Goal: Check status: Check status

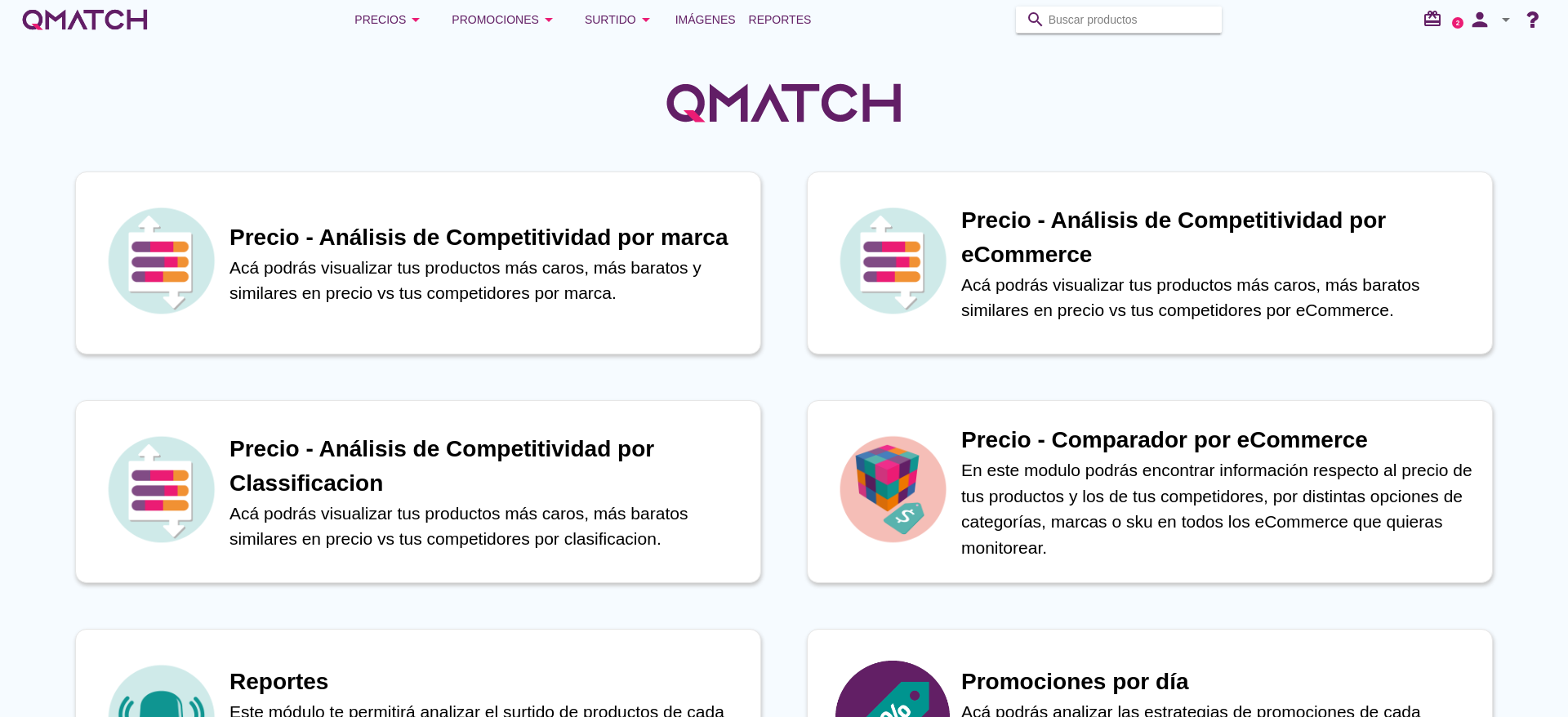
click at [1045, 16] on input "Buscar productos" at bounding box center [1131, 19] width 164 height 26
paste input "164724069"
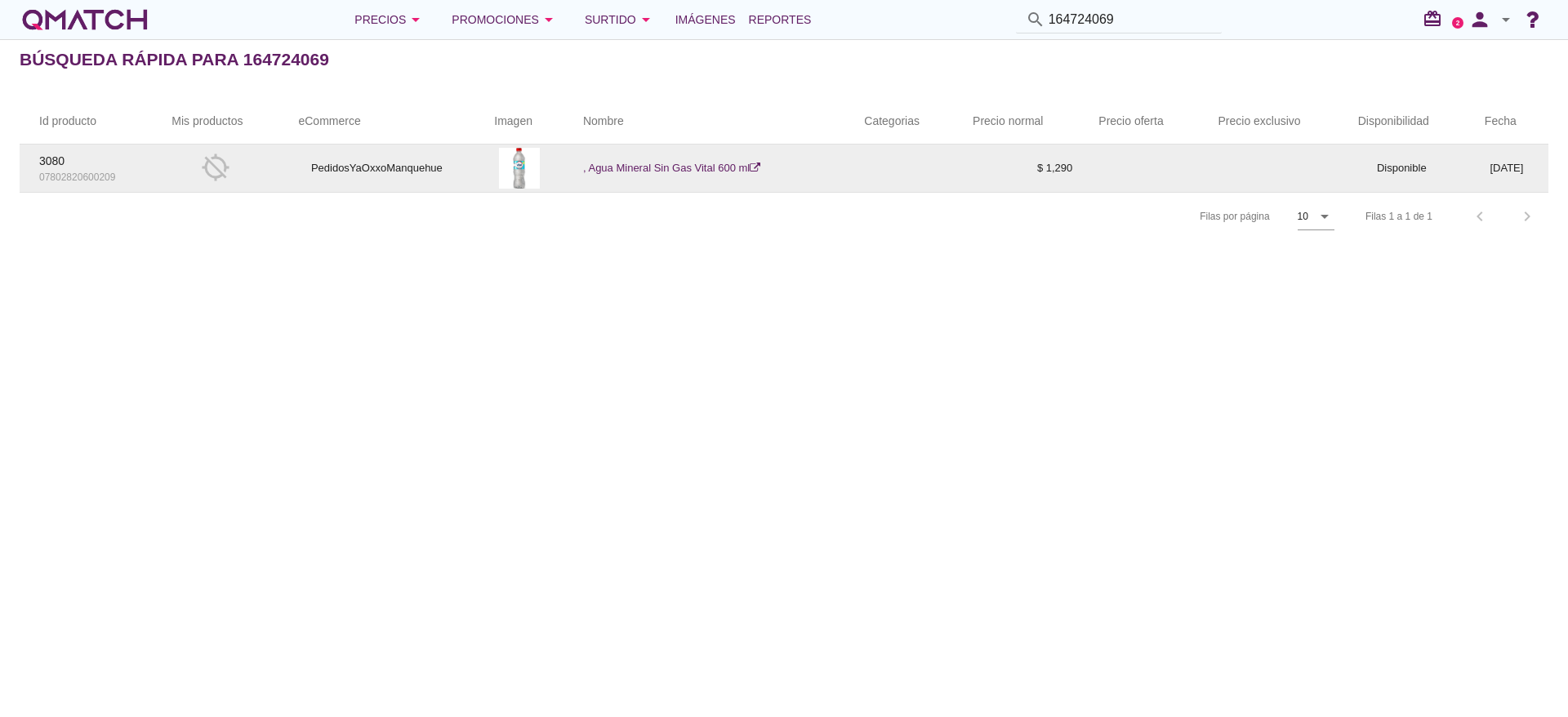
click at [692, 163] on link ", Agua Mineral Sin Gas Vital 600 ml" at bounding box center [672, 168] width 177 height 13
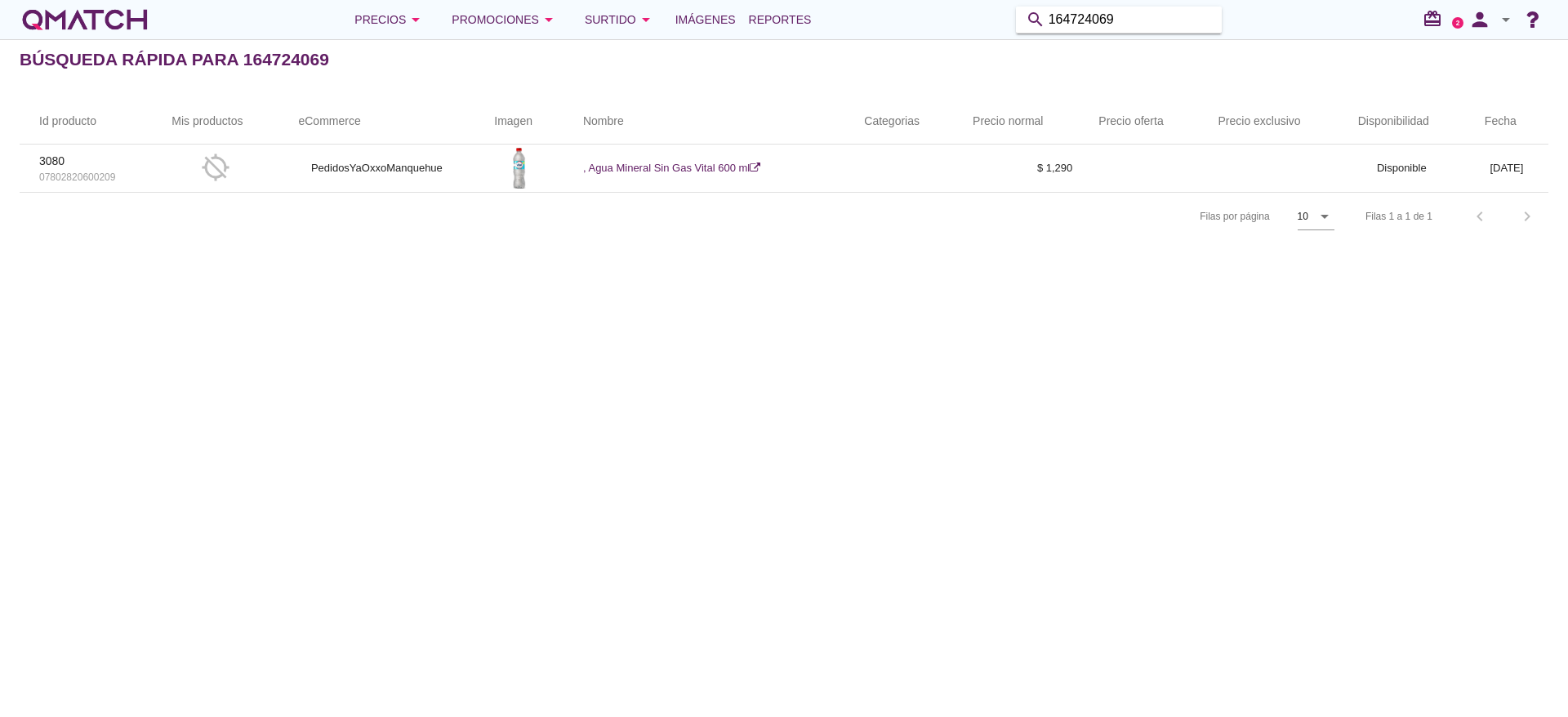
drag, startPoint x: 1126, startPoint y: 18, endPoint x: 405, endPoint y: -23, distance: 722.2
click at [405, 0] on html "Cerrar 5 10 15 20 25 50 Cambio disponibilidad de productos Por eCommerce Por ma…" at bounding box center [784, 358] width 1568 height 717
paste input "450"
type input "164724450"
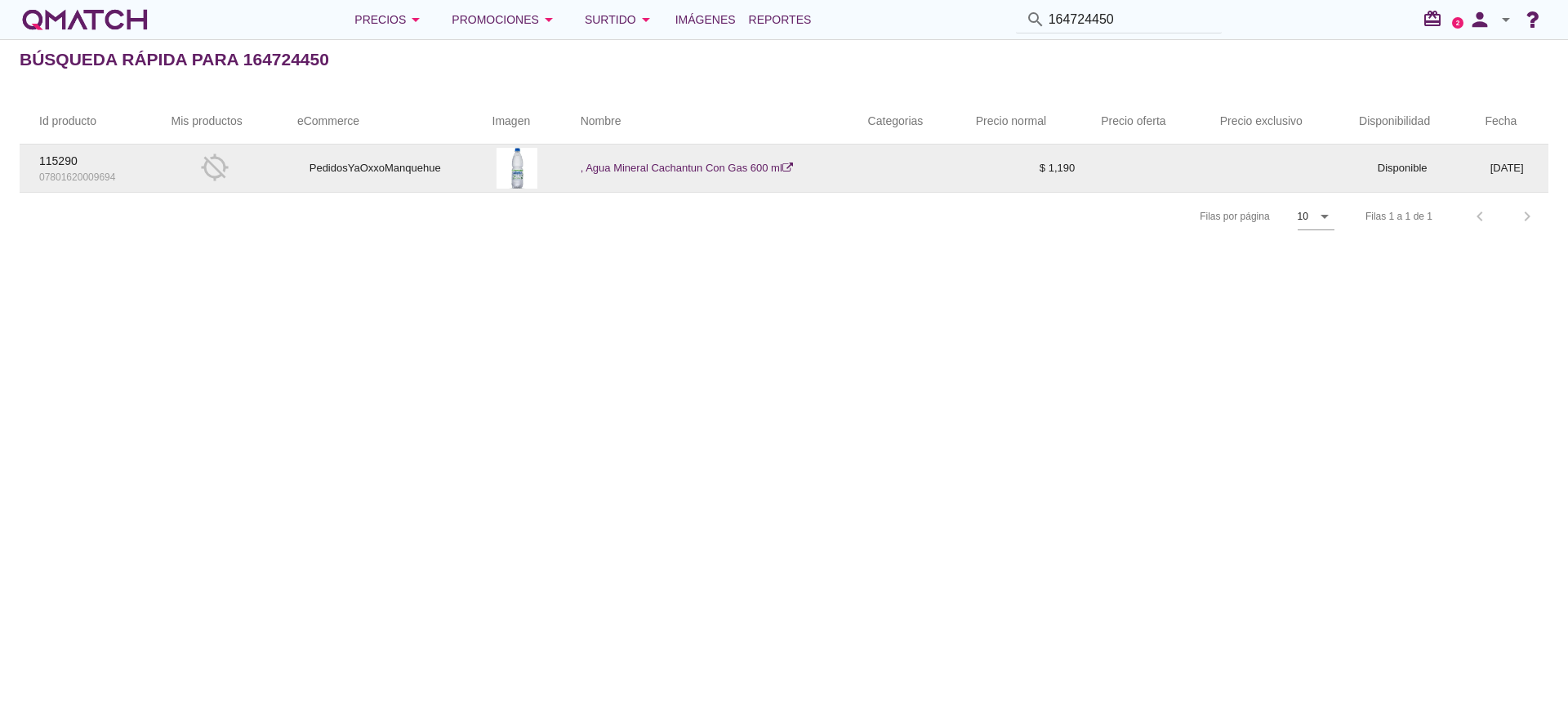
click at [702, 165] on link ", Agua Mineral Cachantun Con Gas 600 ml" at bounding box center [687, 168] width 212 height 13
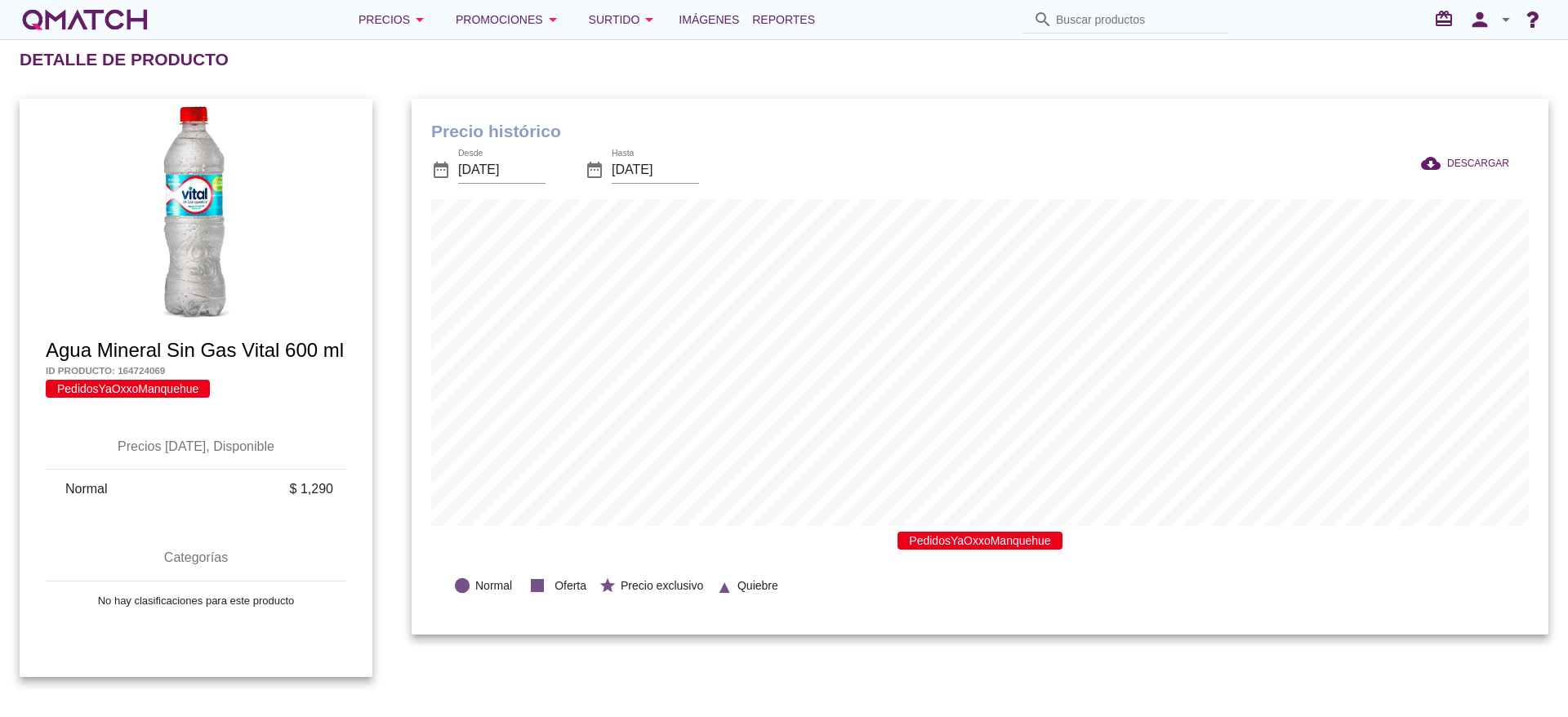
scroll to position [536, 1137]
click at [519, 167] on input "[DATE]" at bounding box center [502, 169] width 87 height 26
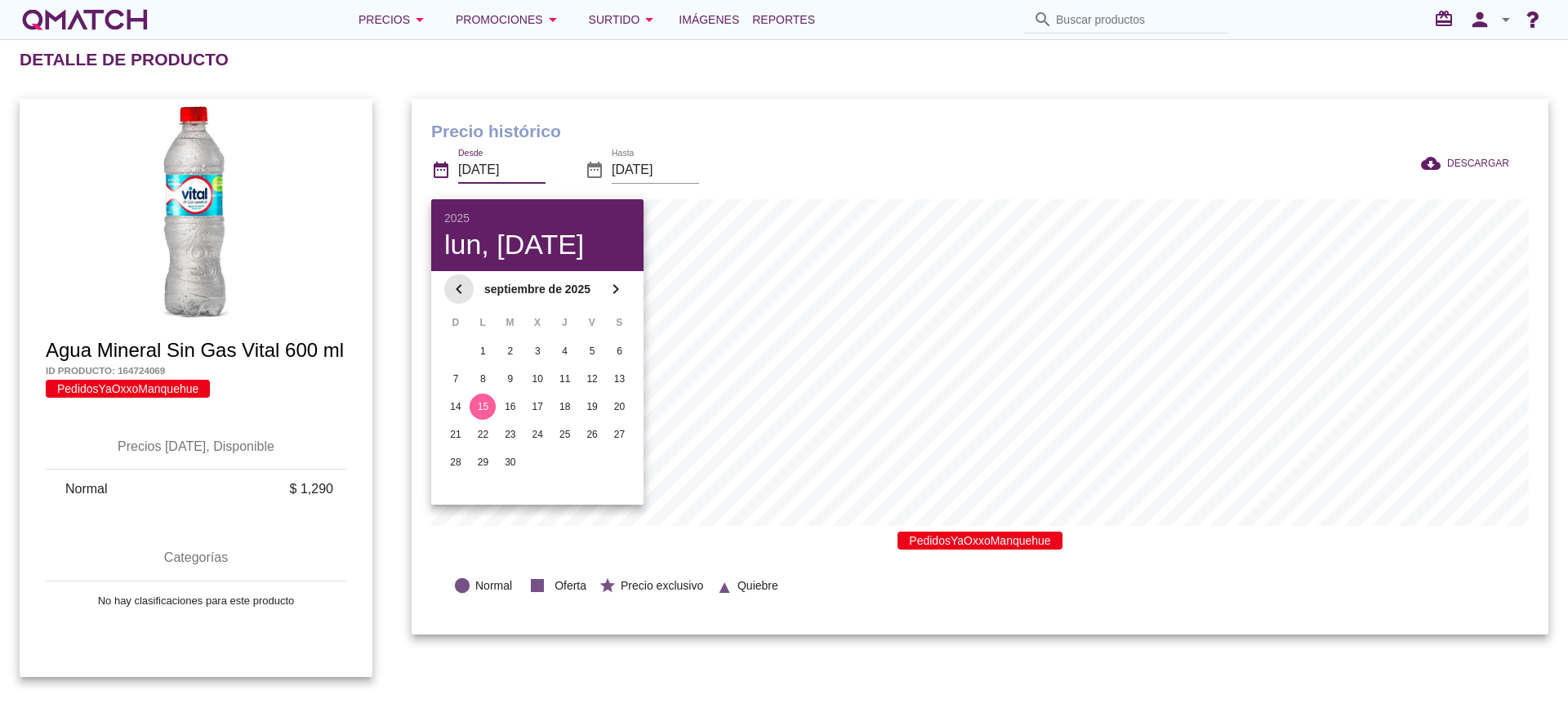
click at [468, 288] on icon "chevron_left" at bounding box center [459, 289] width 20 height 20
click at [468, 288] on icon "chevron_left" at bounding box center [459, 291] width 20 height 20
click at [456, 352] on div "1" at bounding box center [455, 351] width 26 height 14
type input "2025-06-01"
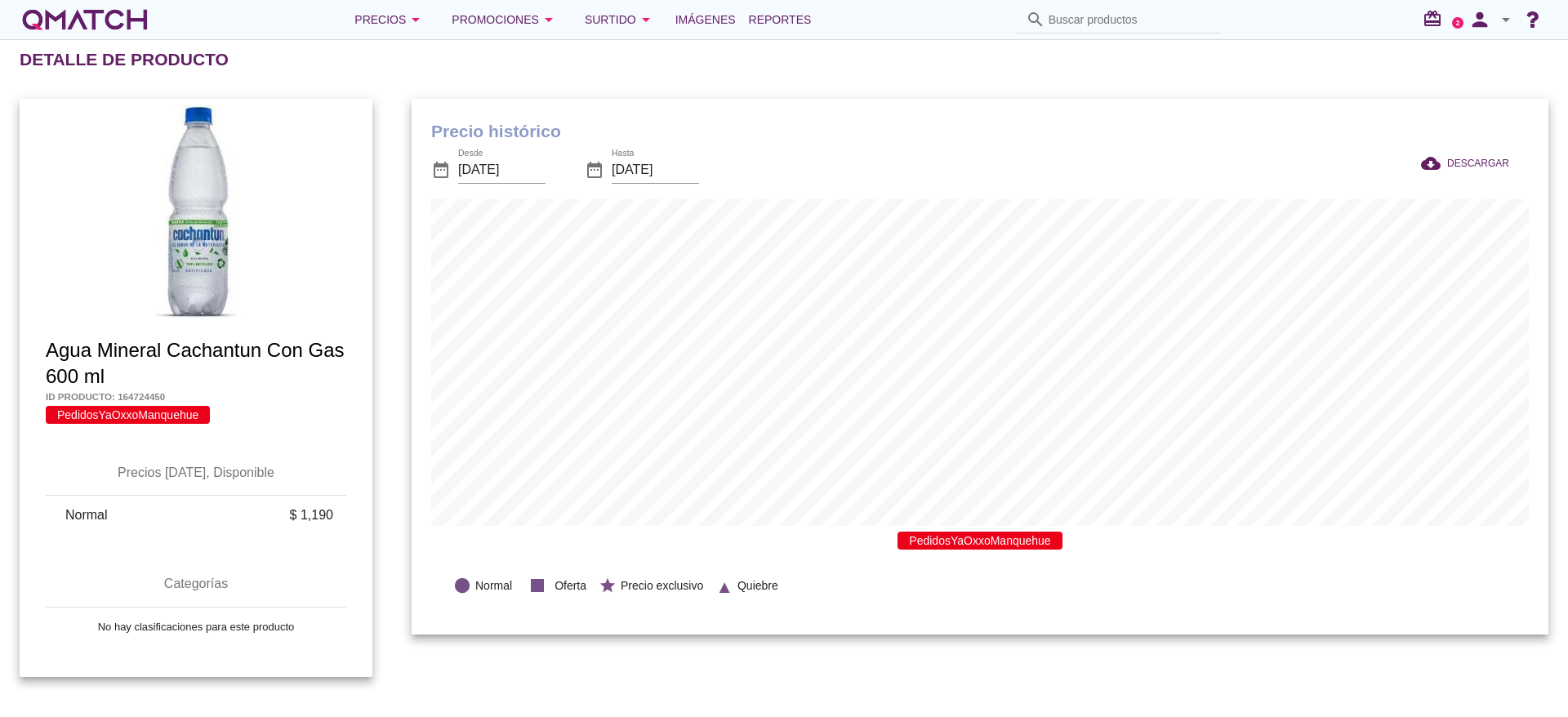
scroll to position [536, 1137]
click at [477, 163] on input "[DATE]" at bounding box center [502, 169] width 87 height 26
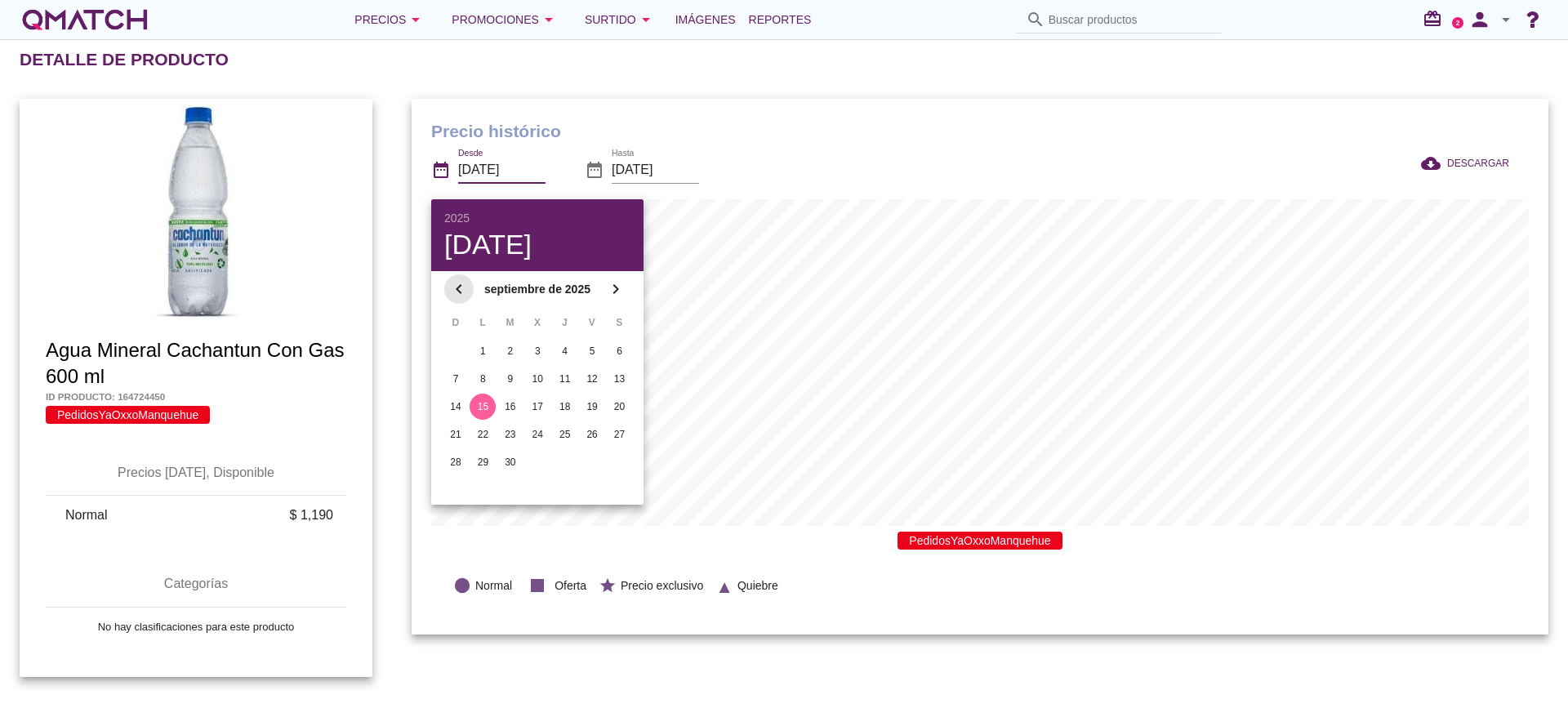
click at [462, 285] on icon "chevron_left" at bounding box center [459, 289] width 20 height 20
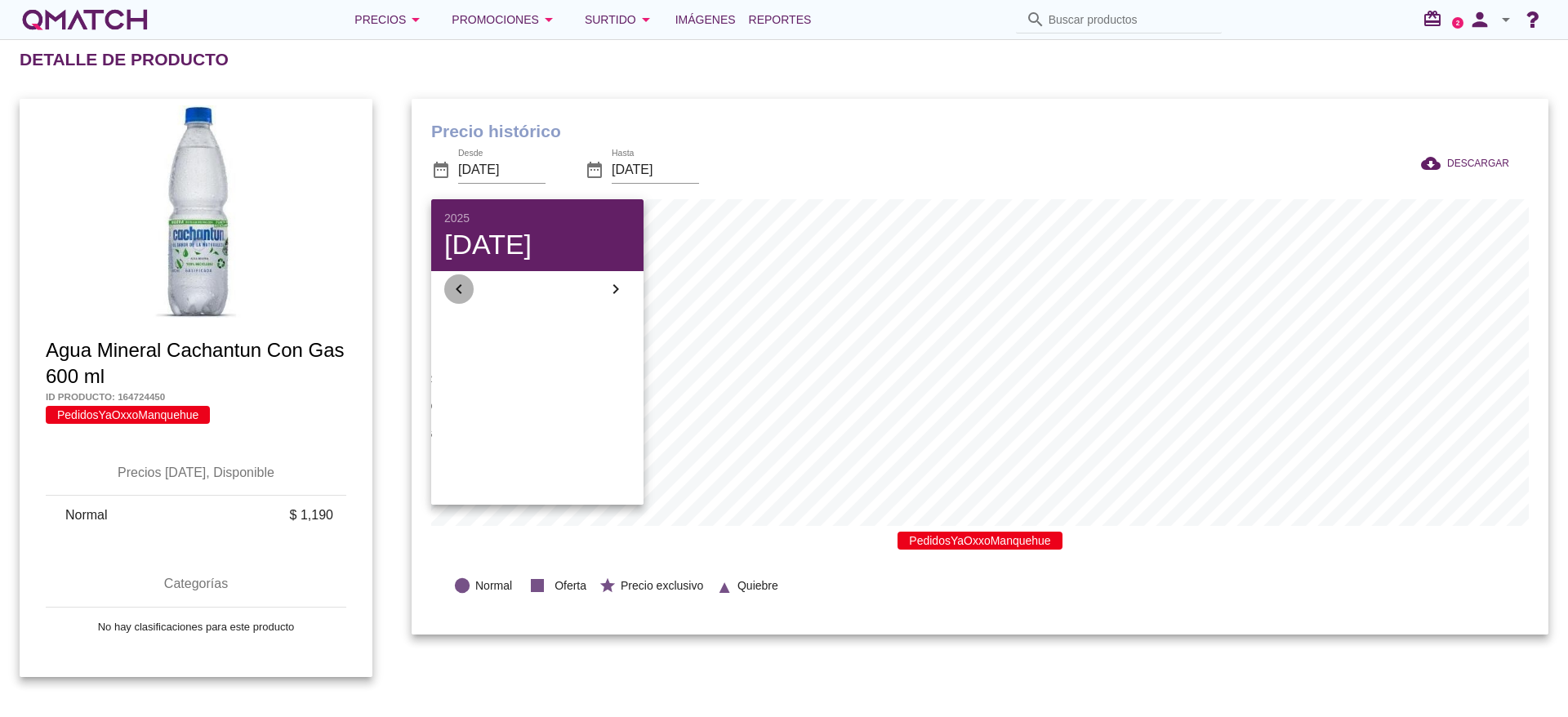
click at [462, 285] on icon "chevron_left" at bounding box center [459, 289] width 20 height 20
click at [627, 358] on button "1" at bounding box center [619, 350] width 26 height 26
click at [514, 168] on input "2025-03-01" at bounding box center [502, 169] width 87 height 26
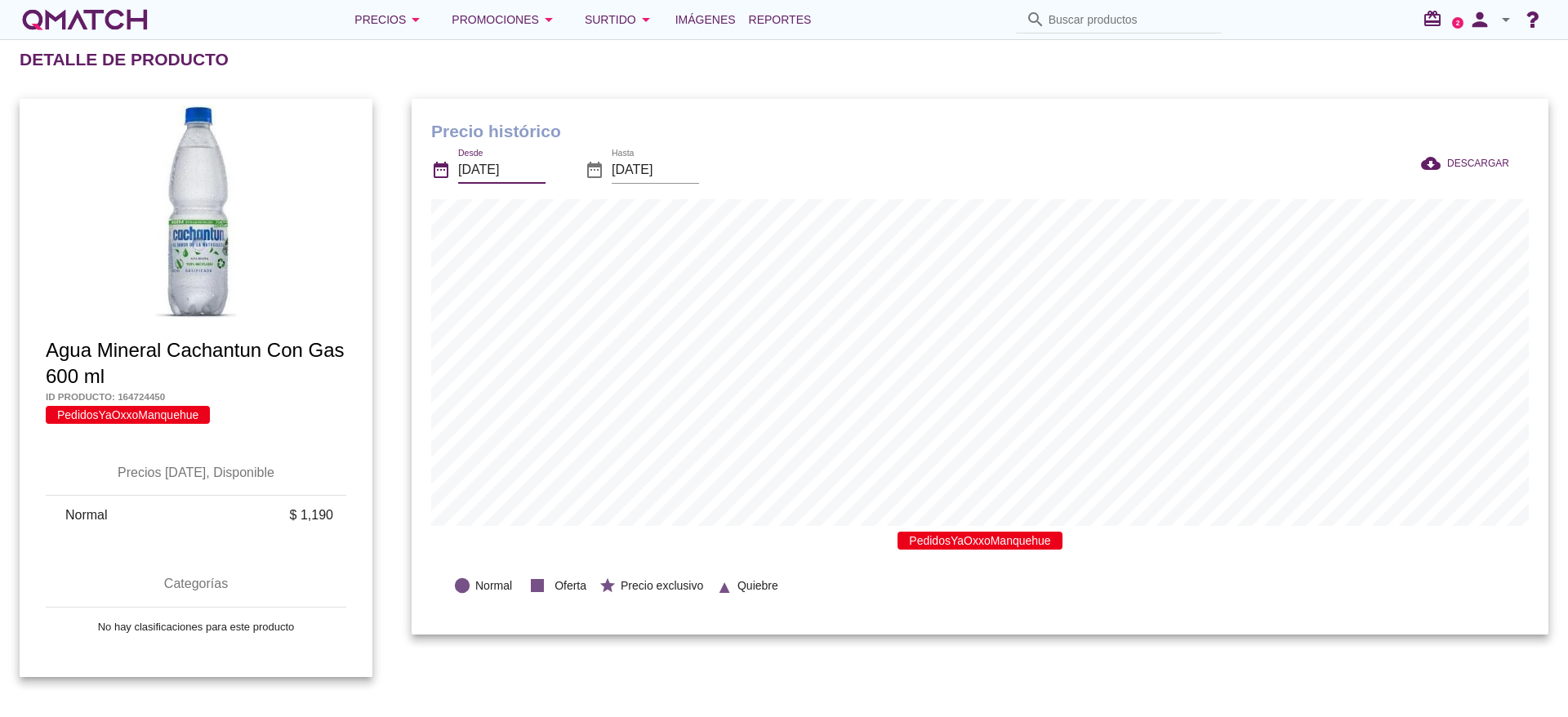
click at [503, 156] on input "2025-03-01" at bounding box center [502, 169] width 87 height 26
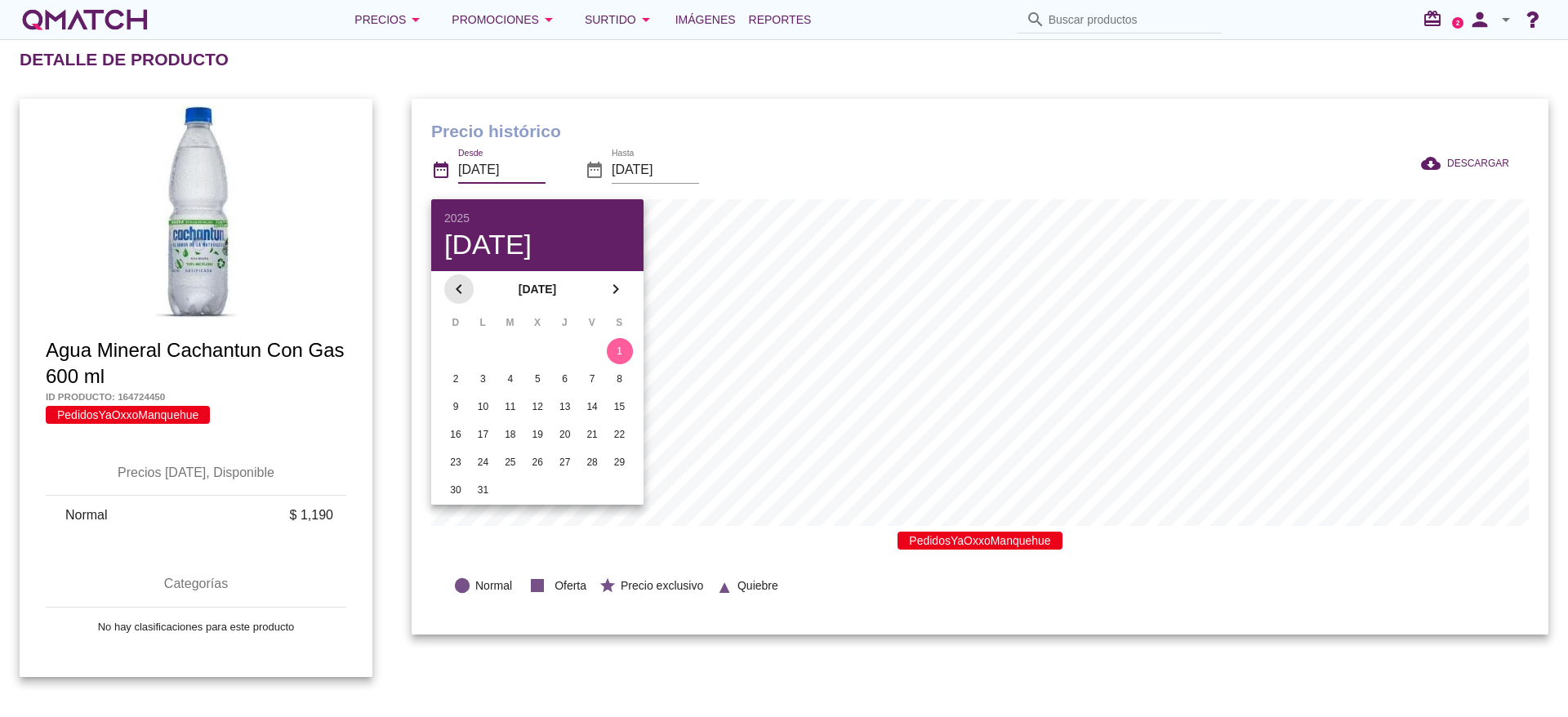
click at [455, 291] on icon "chevron_left" at bounding box center [459, 289] width 20 height 20
click at [632, 286] on div "chevron_left diciembre de 2024 chevron_right" at bounding box center [538, 289] width 212 height 36
click at [618, 288] on icon "chevron_right" at bounding box center [616, 289] width 20 height 20
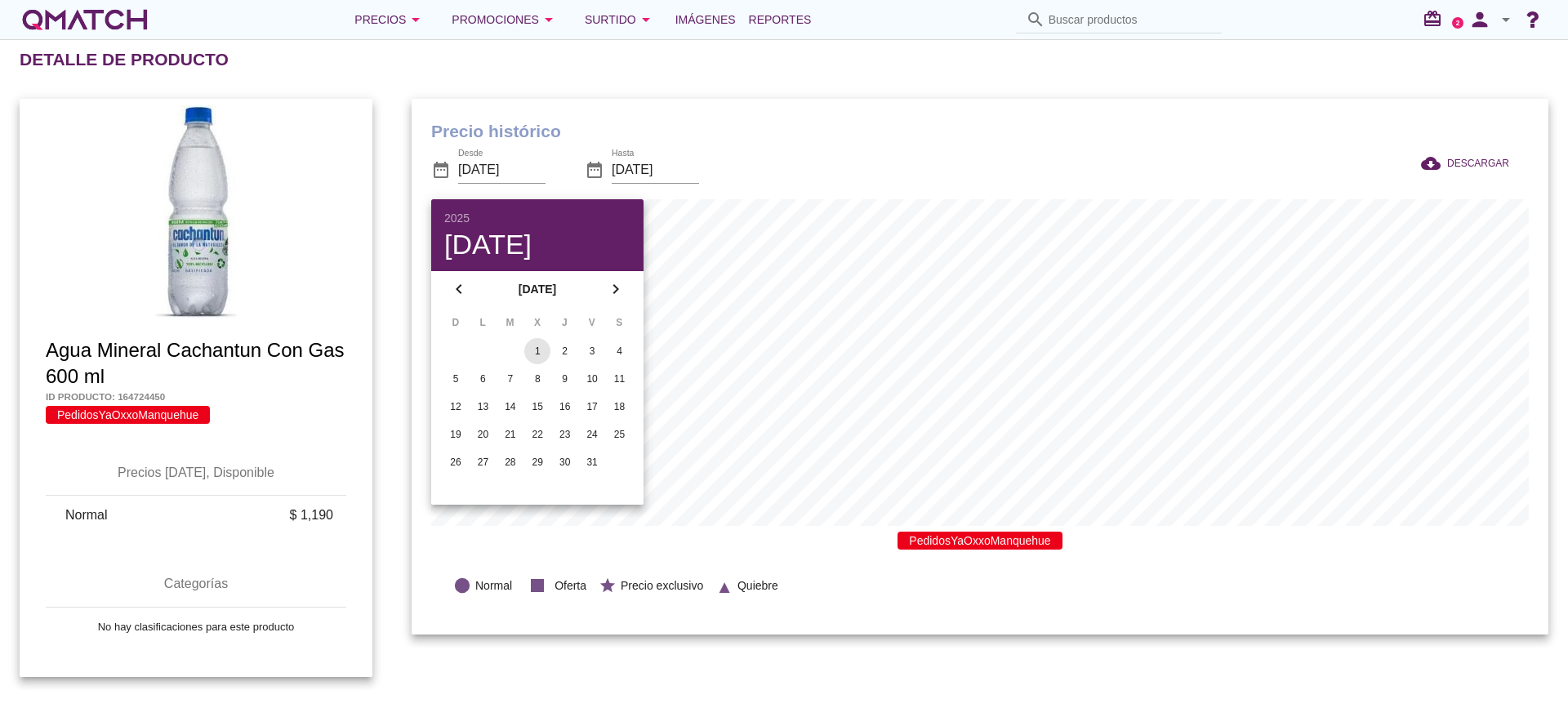
click at [536, 352] on div "1" at bounding box center [537, 351] width 26 height 14
type input "2025-01-01"
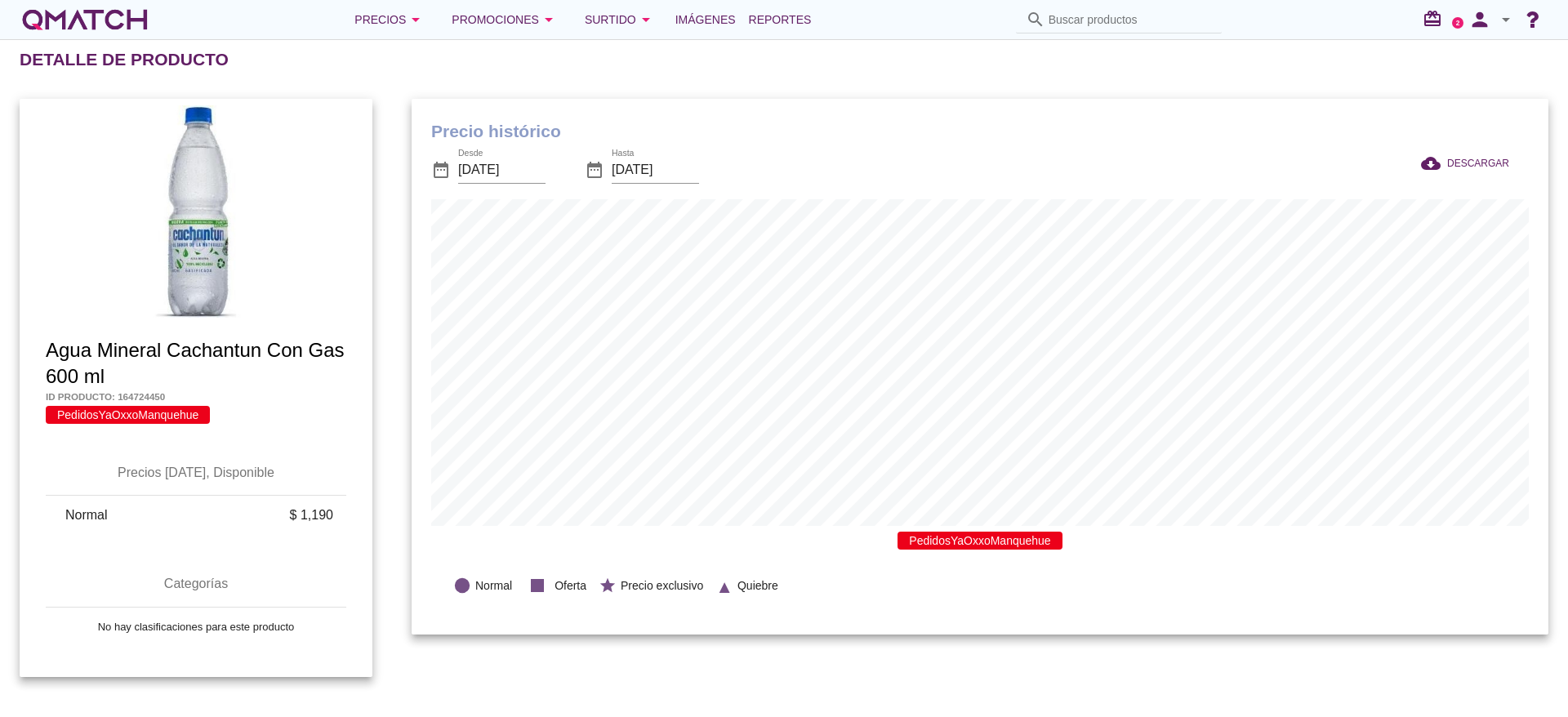
scroll to position [536, 1137]
